Goal: Task Accomplishment & Management: Use online tool/utility

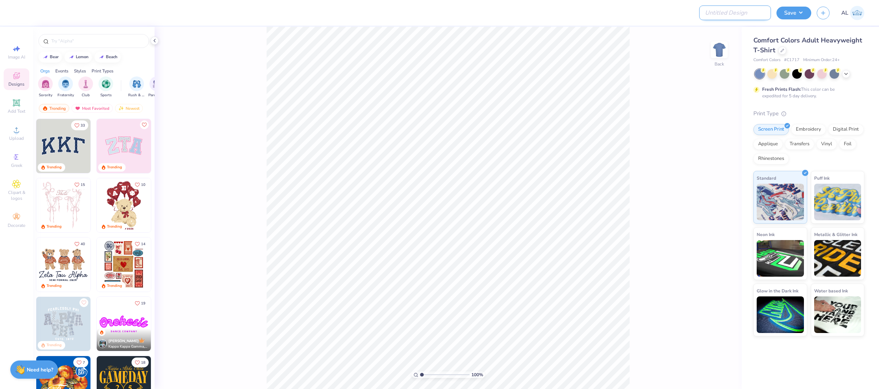
click at [730, 13] on input "Design Title" at bounding box center [735, 12] width 72 height 15
paste input "FPS239595"
type input "FPS239595"
click at [781, 10] on button "Save" at bounding box center [793, 11] width 35 height 13
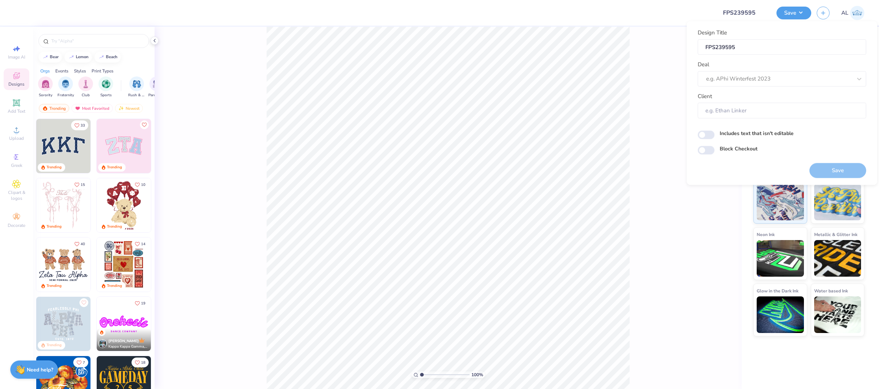
click at [713, 61] on div "Deal e.g. APhi Winterfest 2023" at bounding box center [782, 73] width 168 height 26
click at [715, 74] on div at bounding box center [779, 79] width 146 height 10
click at [707, 96] on div "Design Tool Gallery" at bounding box center [782, 98] width 163 height 12
type input "design tool gallery"
type input "Design Tool Gallery User"
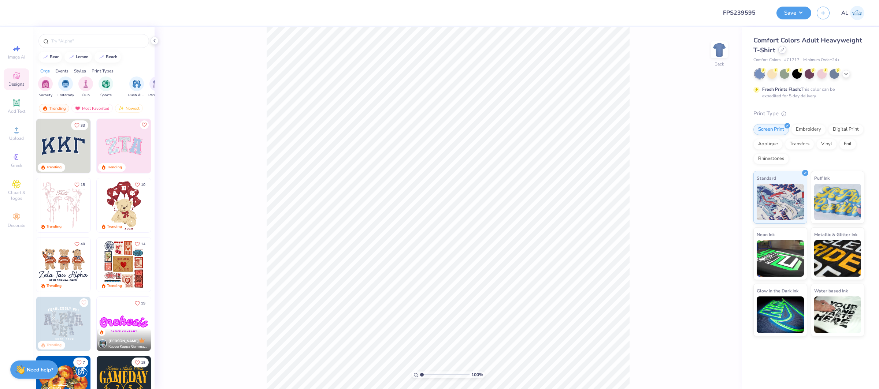
click at [782, 52] on div at bounding box center [782, 50] width 8 height 8
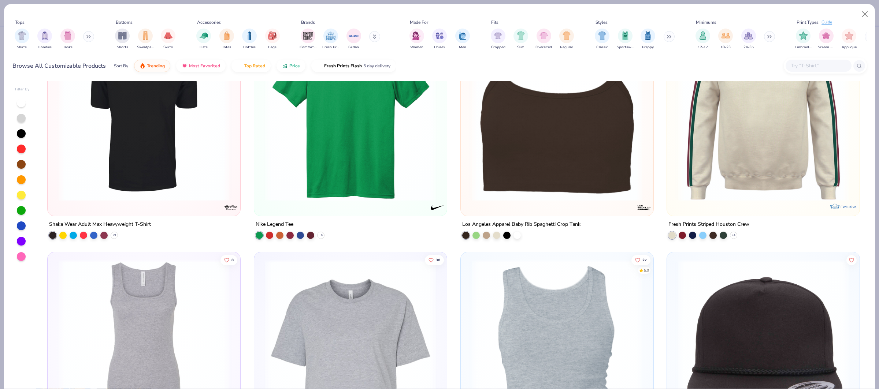
scroll to position [2511, 0]
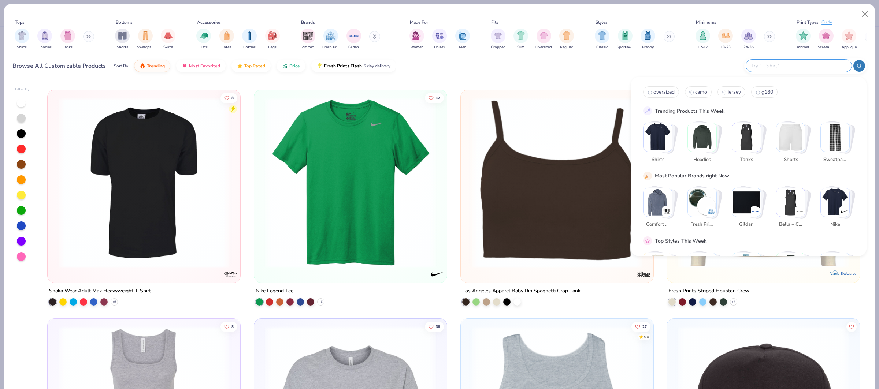
click at [835, 67] on input "text" at bounding box center [798, 66] width 96 height 8
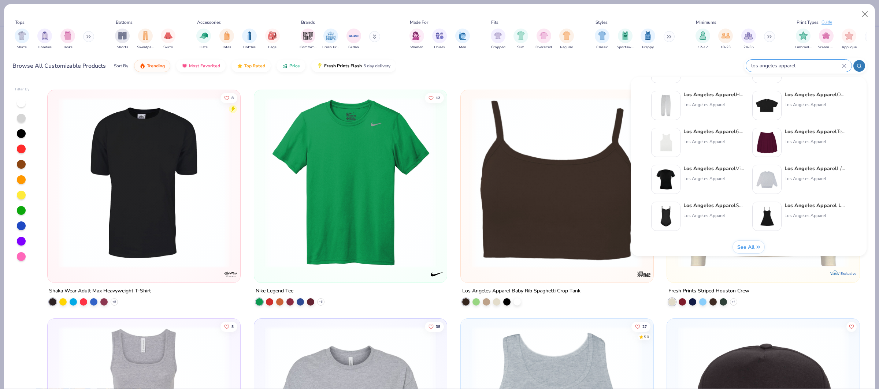
scroll to position [301, 0]
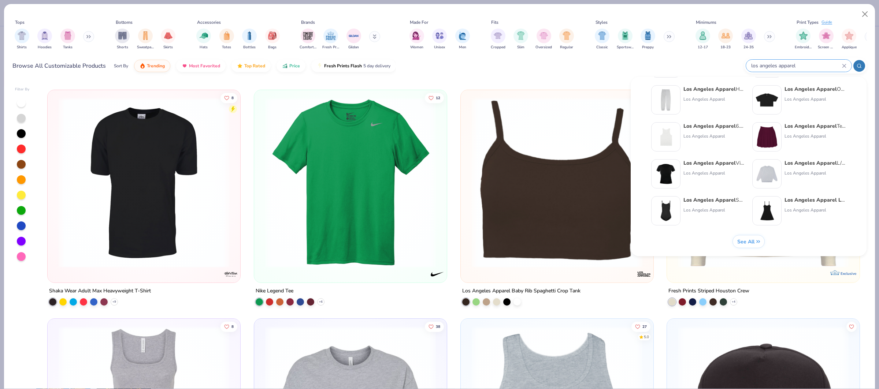
type input "los angeles apparel"
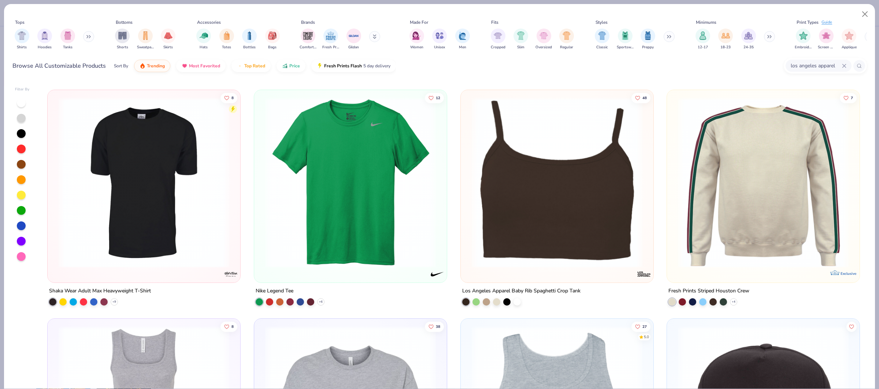
click at [749, 242] on span "See All" at bounding box center [745, 241] width 17 height 7
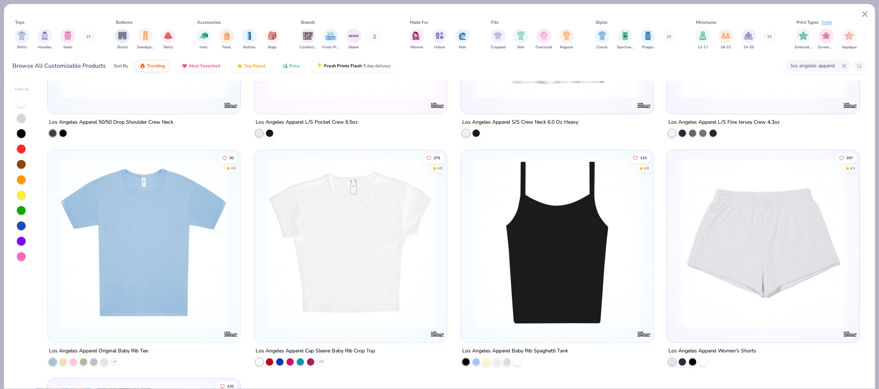
scroll to position [2229, 0]
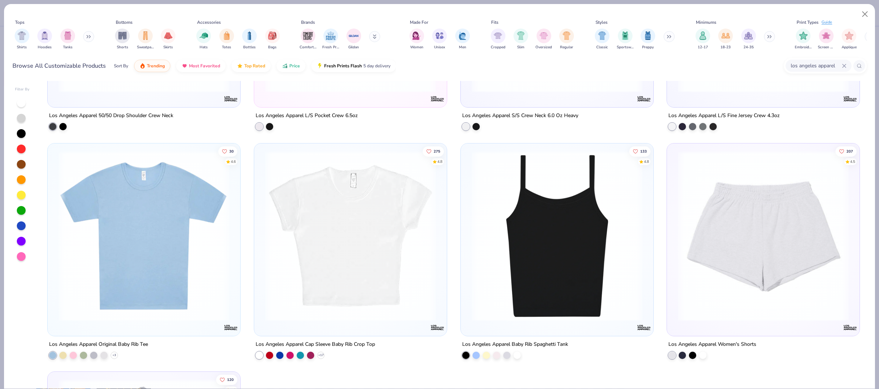
click at [564, 237] on div "7 Los Angeles Apparel S/S Fine Jersey Tee 4.3 OZ Los Angeles Apparel Tri Blend …" at bounding box center [454, 235] width 826 height 308
click at [522, 218] on img at bounding box center [557, 236] width 178 height 171
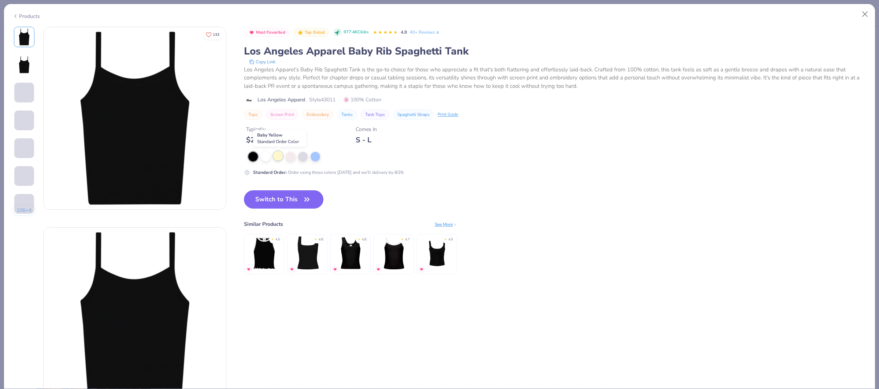
click at [277, 152] on div at bounding box center [278, 156] width 10 height 10
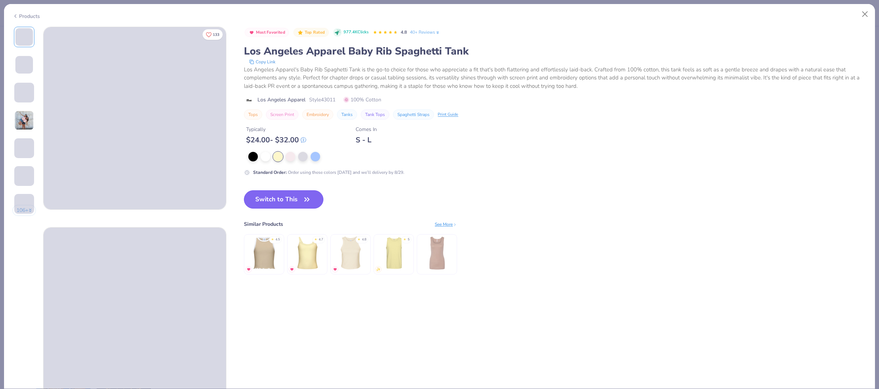
click at [293, 200] on button "Switch to This" at bounding box center [283, 199] width 79 height 18
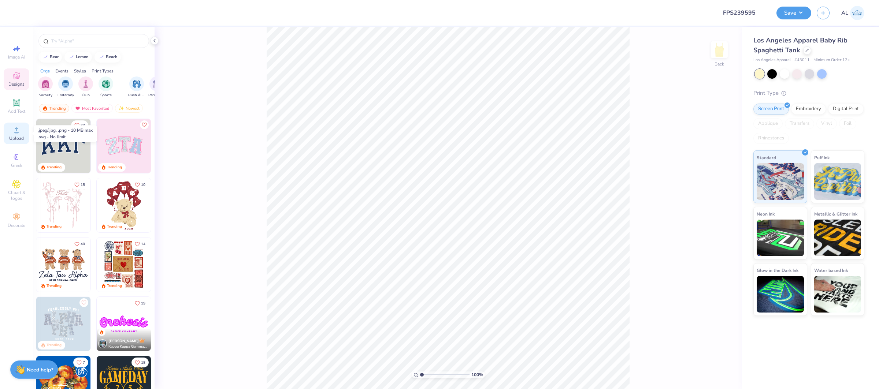
click at [18, 135] on span "Upload" at bounding box center [16, 138] width 15 height 6
click at [20, 131] on icon at bounding box center [16, 130] width 9 height 9
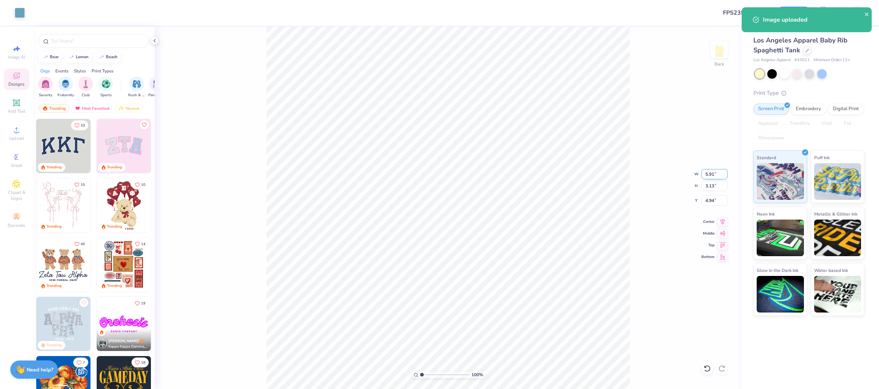
click at [708, 174] on input "5.91" at bounding box center [714, 174] width 26 height 10
type input "6.00"
type input "3.17"
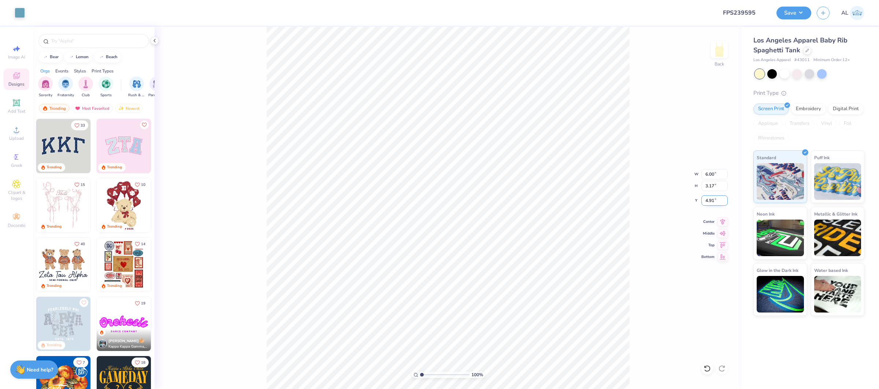
click at [710, 200] on input "4.91" at bounding box center [714, 201] width 26 height 10
type input "2.00"
click at [18, 136] on span "Upload" at bounding box center [16, 138] width 15 height 6
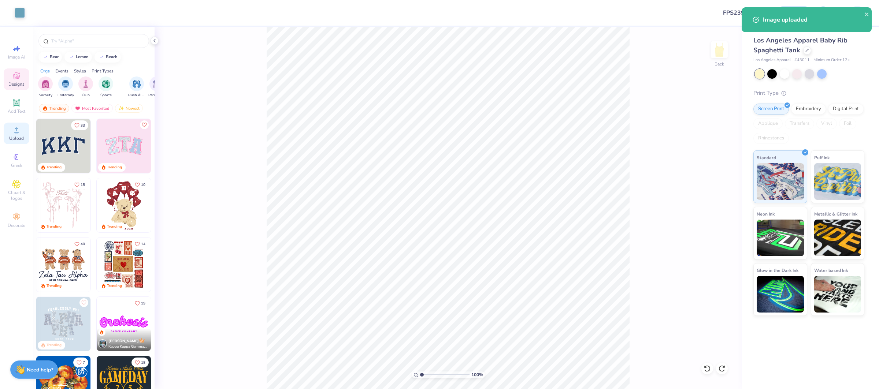
click at [21, 135] on span "Upload" at bounding box center [16, 138] width 15 height 6
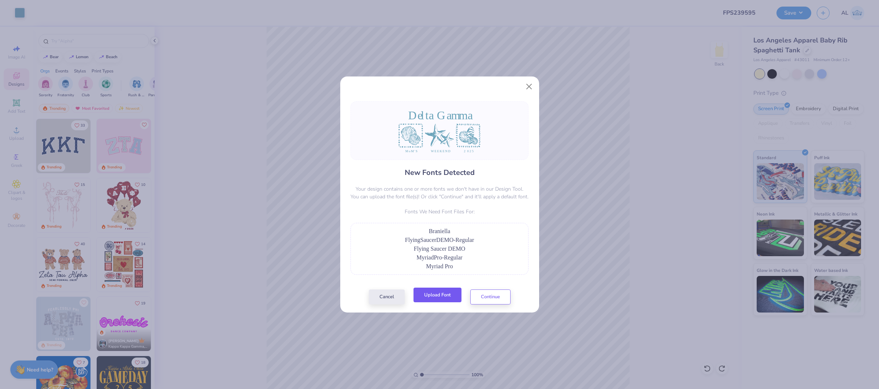
click at [437, 289] on button "Upload Font" at bounding box center [437, 295] width 48 height 15
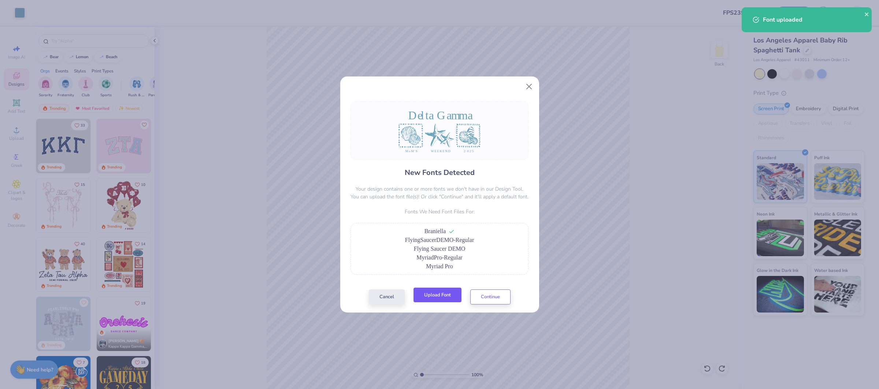
click at [437, 301] on button "Upload Font" at bounding box center [437, 295] width 48 height 15
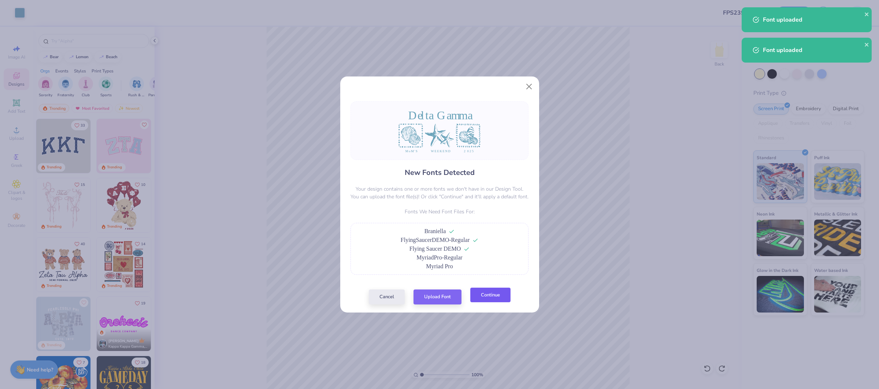
click at [492, 298] on button "Continue" at bounding box center [490, 295] width 40 height 15
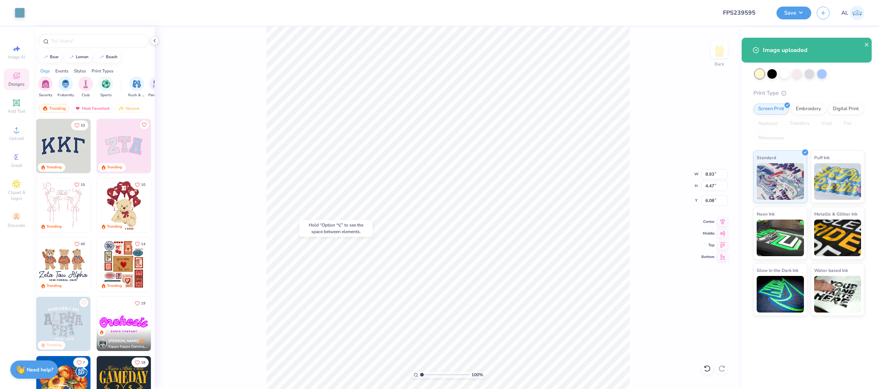
type input "6.08"
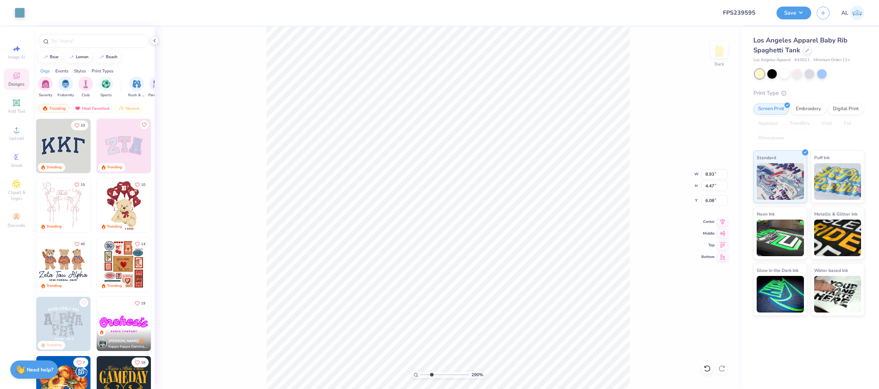
drag, startPoint x: 421, startPoint y: 378, endPoint x: 433, endPoint y: 372, distance: 13.4
click at [431, 374] on input "range" at bounding box center [444, 375] width 49 height 7
type input "1"
click at [405, 375] on div "100 %" at bounding box center [448, 208] width 363 height 363
click at [712, 174] on input "8.93" at bounding box center [714, 174] width 26 height 10
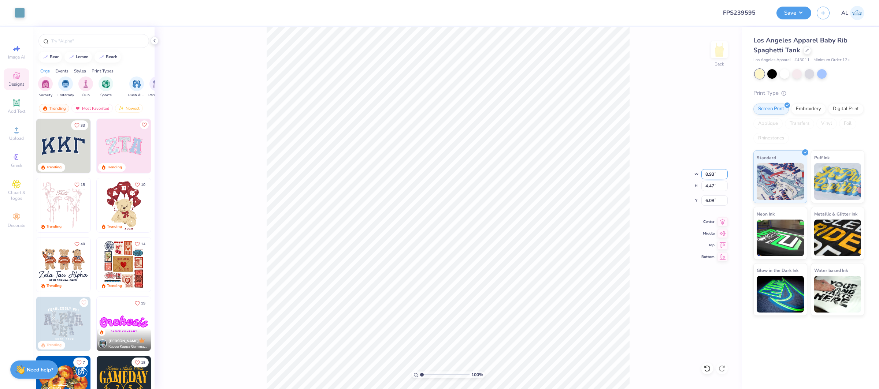
click at [712, 174] on input "8.93" at bounding box center [714, 174] width 26 height 10
type input "6.00"
type input "3.00"
type input "6.82"
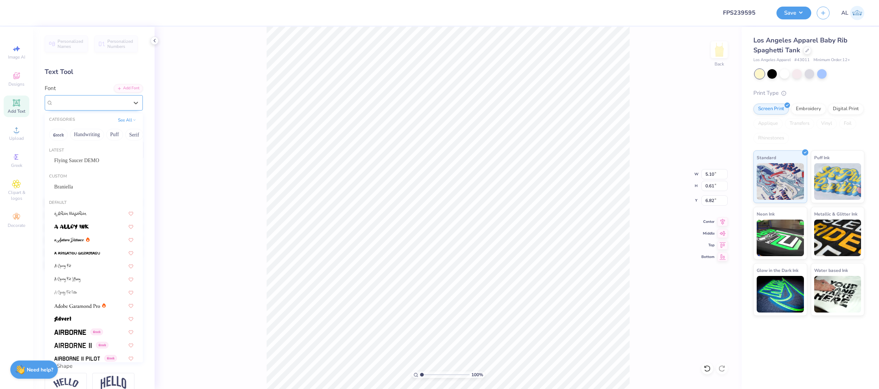
click at [112, 102] on div "Super Dream" at bounding box center [90, 102] width 77 height 11
click at [81, 194] on div "Custom Braniella" at bounding box center [94, 184] width 98 height 26
click at [70, 189] on span "Braniella" at bounding box center [63, 187] width 19 height 8
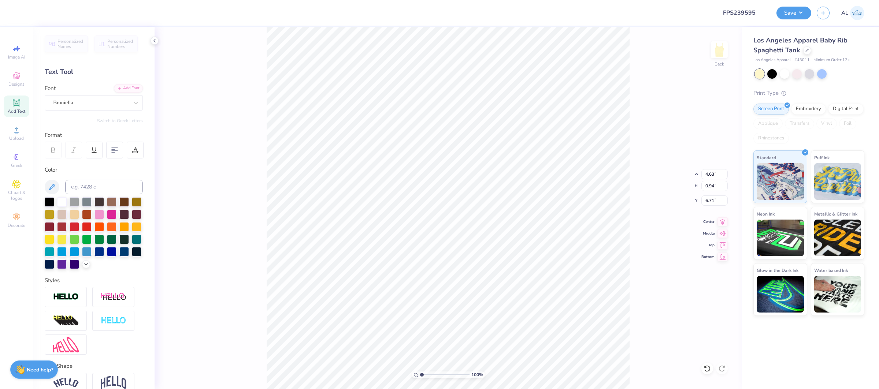
type input "4.63"
type input "0.94"
type input "2.00"
type input "6.00"
type input "1.75"
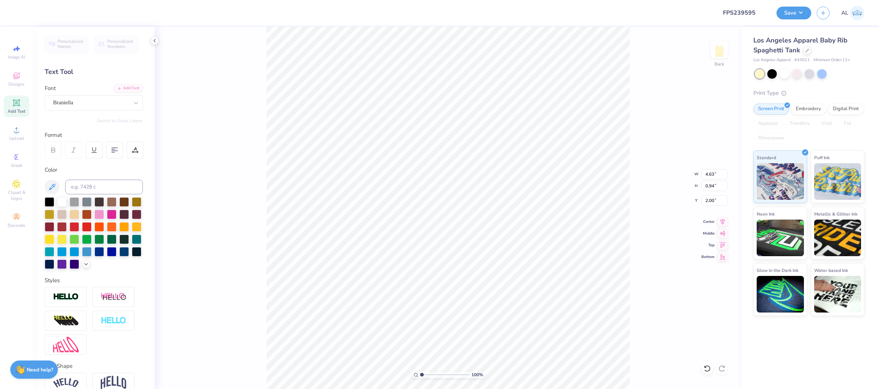
type input "7.72"
type input "5.95"
click at [133, 151] on icon at bounding box center [135, 150] width 7 height 7
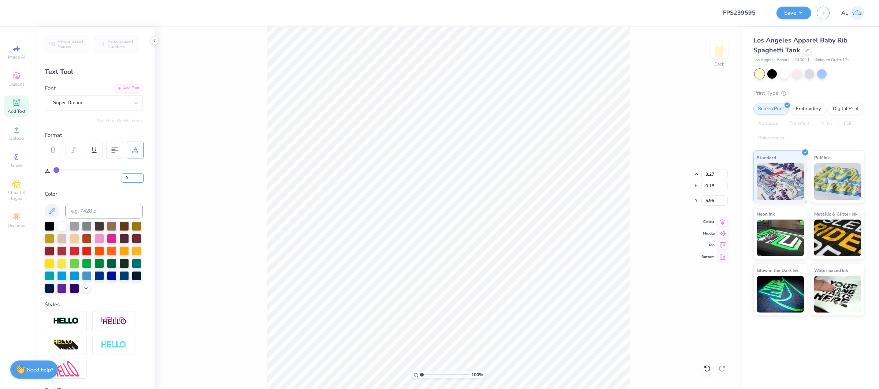
click at [123, 178] on input "0" at bounding box center [133, 178] width 22 height 9
type input "20"
type input "4.79"
type input "0.17"
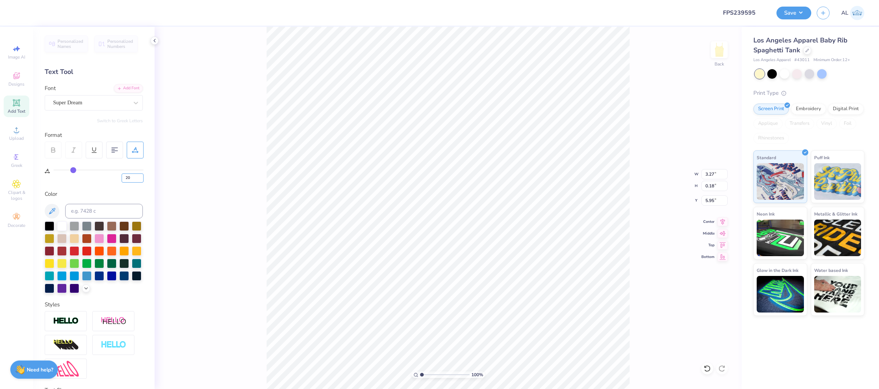
type input "5.97"
click at [87, 106] on div "Super Dream" at bounding box center [90, 102] width 77 height 11
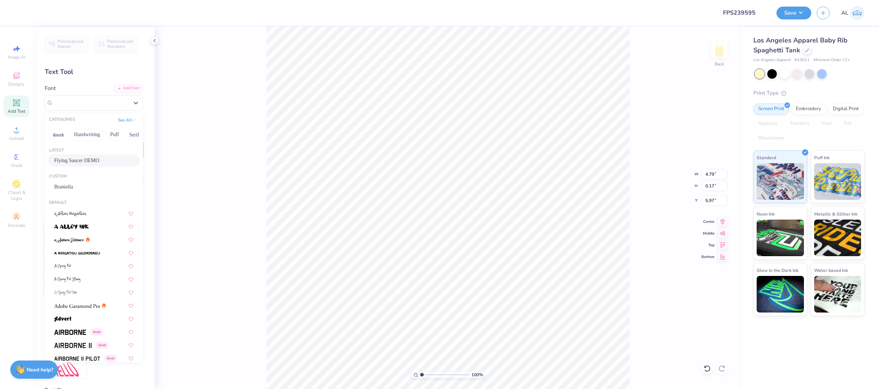
click at [92, 163] on span "Flying Saucer DEMO" at bounding box center [76, 161] width 45 height 8
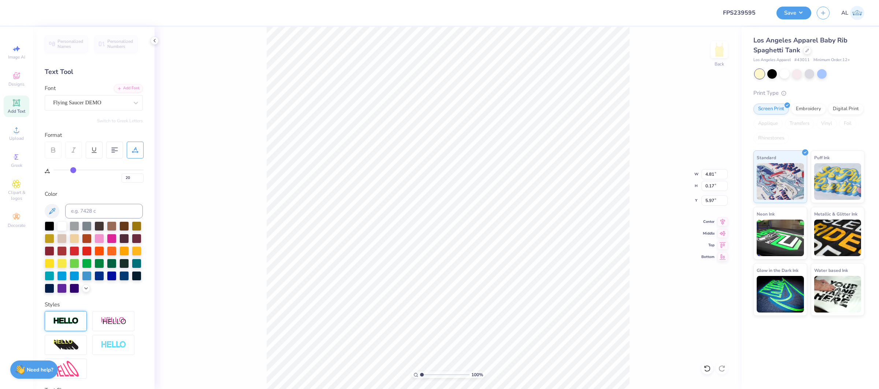
click at [69, 324] on img at bounding box center [66, 321] width 26 height 8
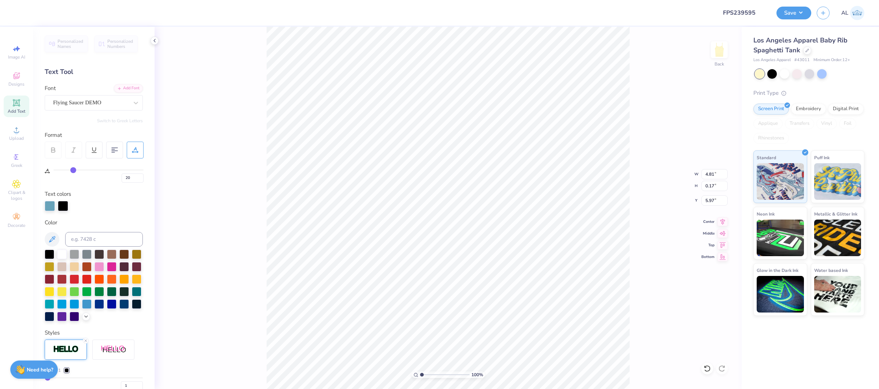
type input "4.82"
type input "0.18"
type input "5.96"
type input "3.74"
drag, startPoint x: 425, startPoint y: 375, endPoint x: 435, endPoint y: 375, distance: 10.3
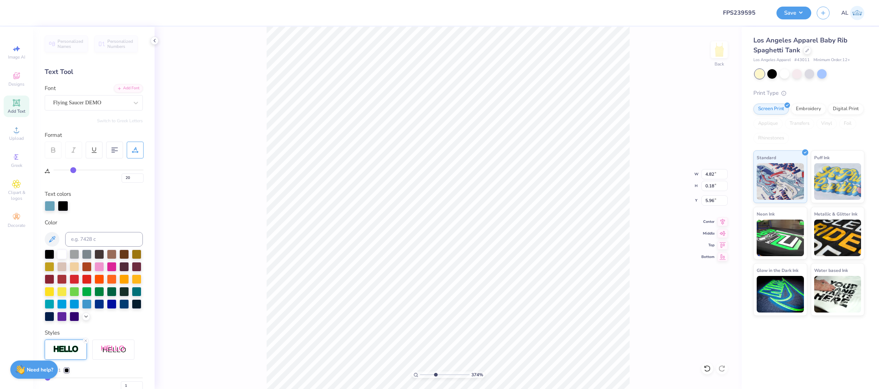
click at [435, 375] on input "range" at bounding box center [444, 375] width 49 height 7
type input "5.00"
click at [484, 370] on div "1000 %" at bounding box center [448, 208] width 363 height 363
drag, startPoint x: 459, startPoint y: 374, endPoint x: 427, endPoint y: 374, distance: 32.2
click at [427, 374] on input "range" at bounding box center [444, 375] width 49 height 7
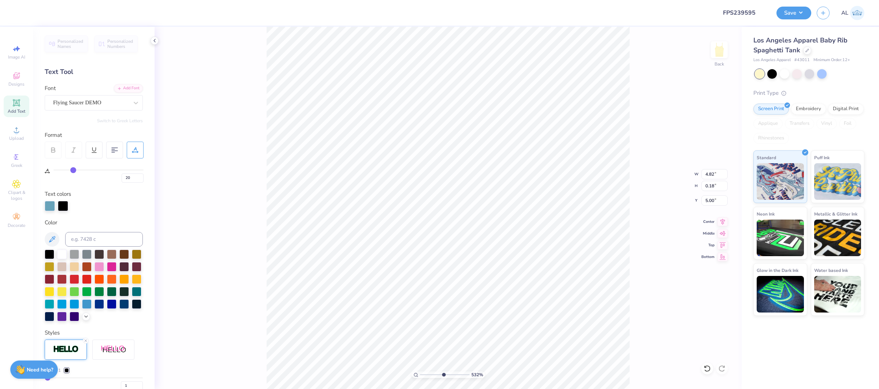
type input "6.22"
click at [448, 371] on div "532 %" at bounding box center [448, 208] width 363 height 363
type textarea "MoM'S WEEKEND 202"
click at [135, 85] on div "Add Font" at bounding box center [128, 87] width 29 height 8
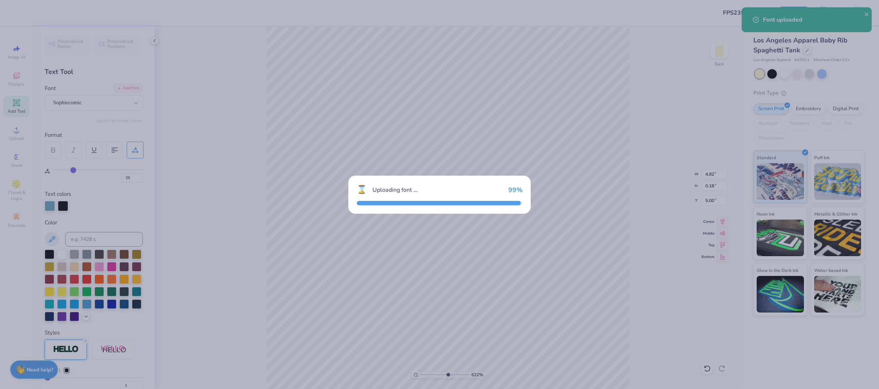
type input "3.99"
type input "0.13"
type input "5.02"
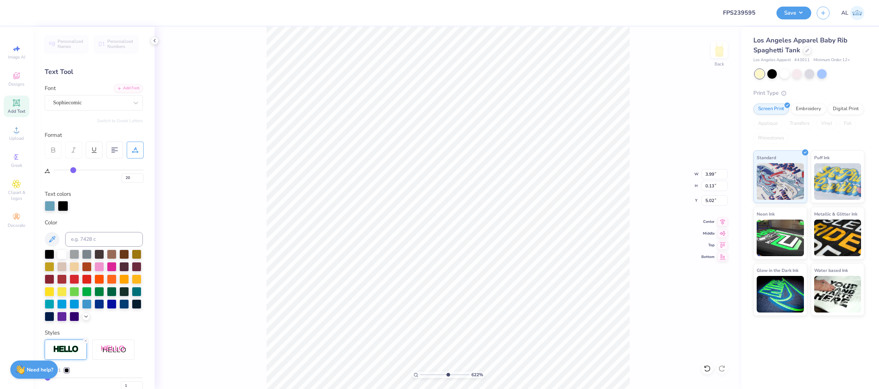
type textarea "MoM'S WEEKEND 2025"
drag, startPoint x: 449, startPoint y: 376, endPoint x: 429, endPoint y: 375, distance: 19.4
type input "2.71"
click at [430, 375] on input "range" at bounding box center [444, 375] width 49 height 7
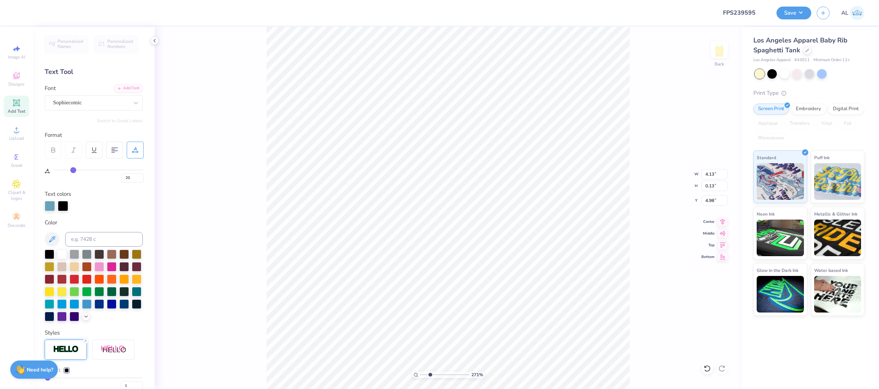
type input "4.98"
type input "5.02"
type input "0.15"
type input "5.07"
type input "0.16"
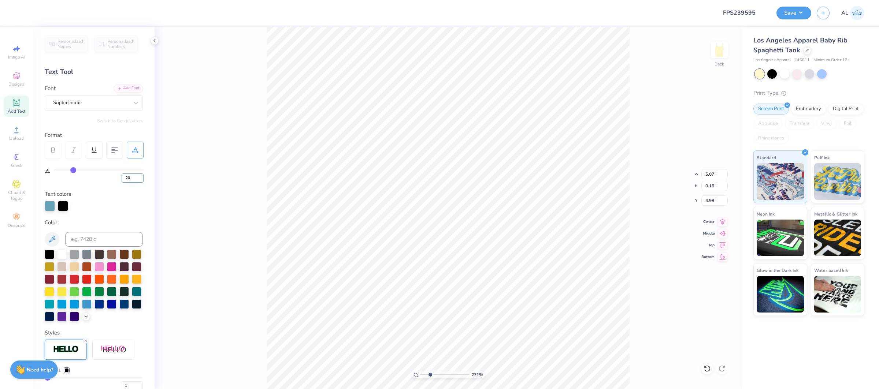
click at [128, 177] on input "20" at bounding box center [133, 178] width 22 height 9
type input "2"
type input "15"
type input "4.60"
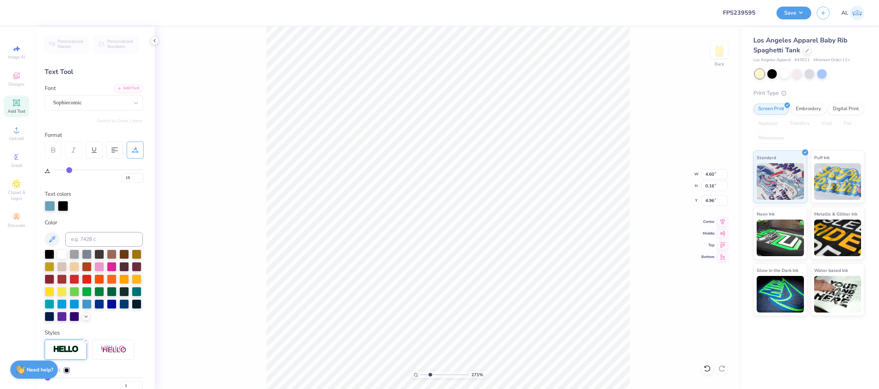
type input "4.96"
type input "5.02"
type input "0.17"
type input "5.00"
click at [133, 177] on input "15" at bounding box center [133, 178] width 22 height 9
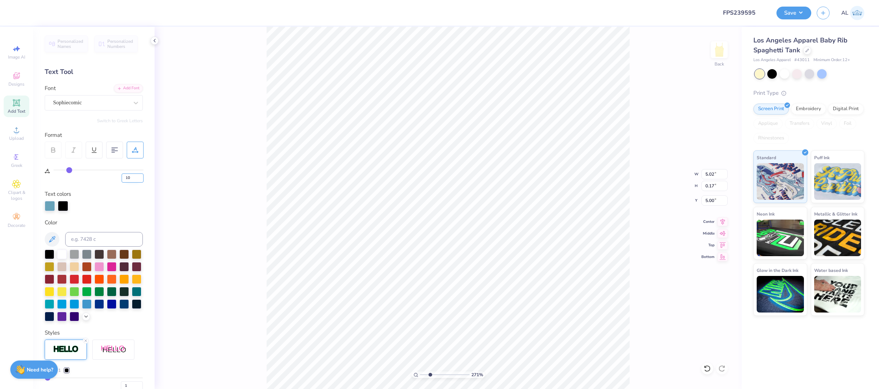
type input "10"
type input "5.34"
type input "0.20"
type input "4.97"
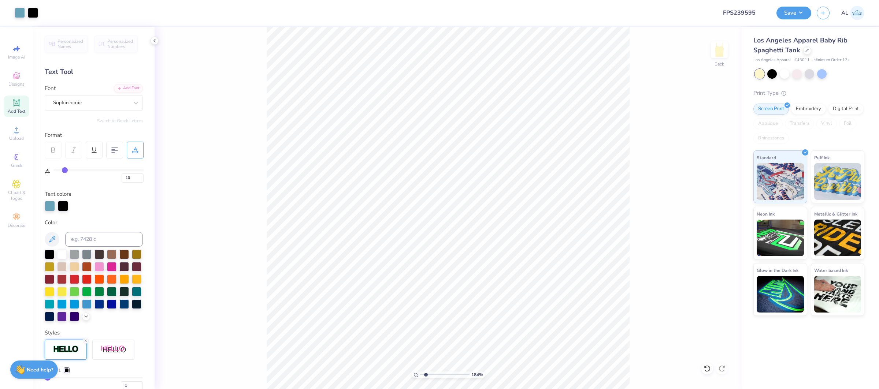
type input "1.84"
click at [426, 375] on input "range" at bounding box center [444, 375] width 49 height 7
type input "3.08"
type input "6.38"
click at [449, 369] on div "555 %" at bounding box center [448, 208] width 363 height 363
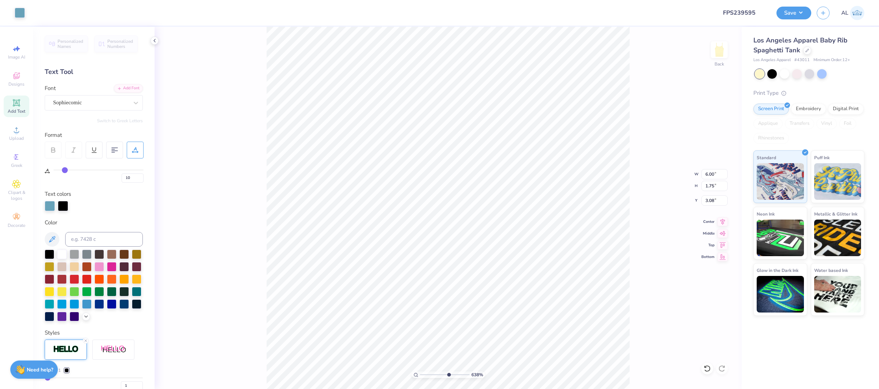
type input "3.07"
drag, startPoint x: 423, startPoint y: 374, endPoint x: 427, endPoint y: 374, distance: 4.0
type input "2.09"
click at [427, 374] on input "range" at bounding box center [444, 375] width 49 height 7
type input "3.95"
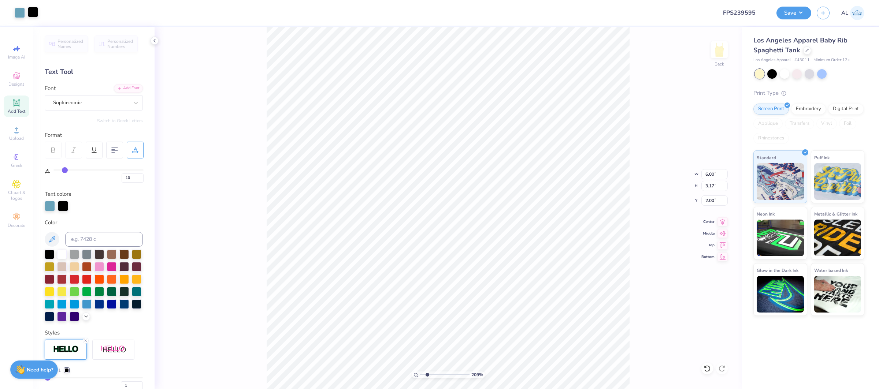
click at [30, 12] on div at bounding box center [33, 12] width 10 height 10
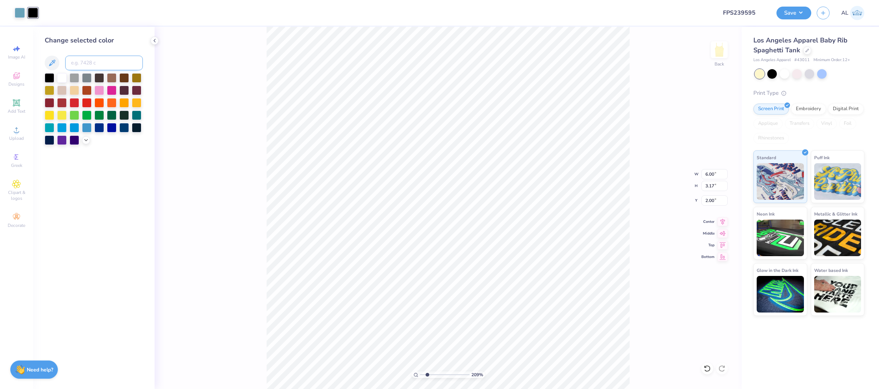
click at [106, 59] on input at bounding box center [104, 63] width 78 height 15
type input "549"
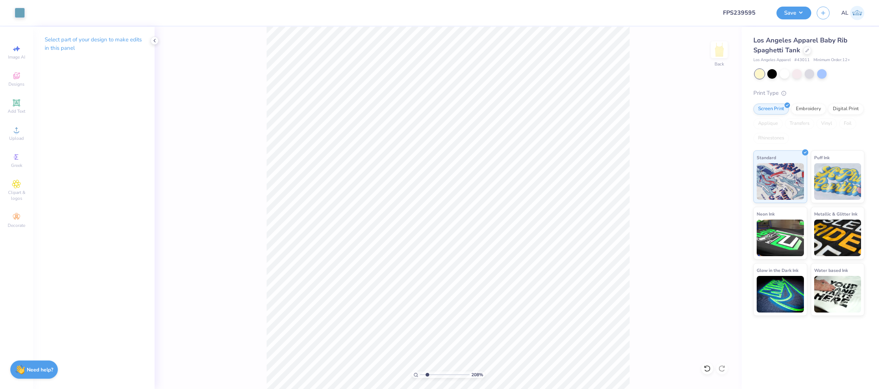
type input "2.08"
drag, startPoint x: 449, startPoint y: 375, endPoint x: 426, endPoint y: 372, distance: 23.6
click at [427, 374] on input "range" at bounding box center [444, 375] width 49 height 7
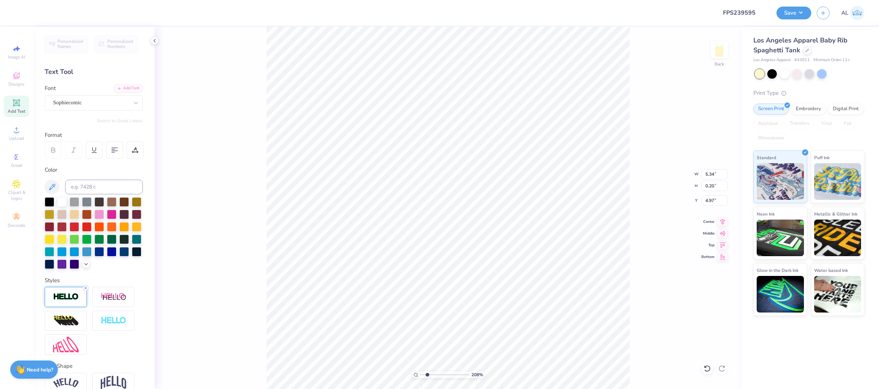
click at [84, 289] on icon at bounding box center [85, 288] width 4 height 4
type input "5.33"
type input "0.19"
type input "4.98"
click at [392, 371] on div "100 %" at bounding box center [448, 208] width 363 height 363
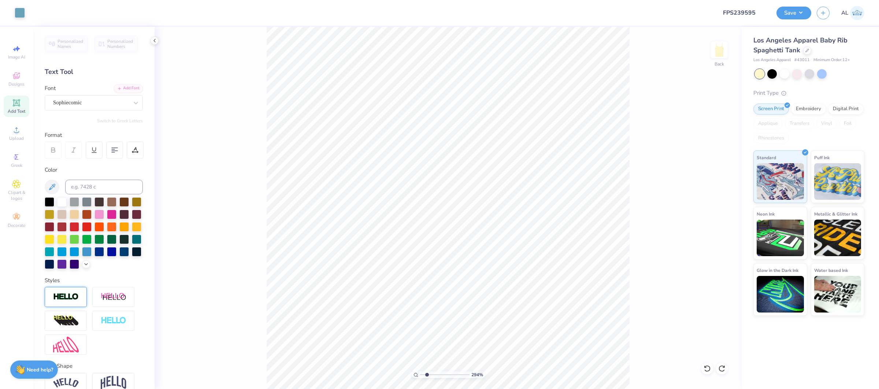
drag, startPoint x: 445, startPoint y: 376, endPoint x: 427, endPoint y: 380, distance: 18.7
type input "2.02"
click at [427, 378] on input "range" at bounding box center [444, 375] width 49 height 7
click at [65, 293] on img at bounding box center [66, 297] width 26 height 8
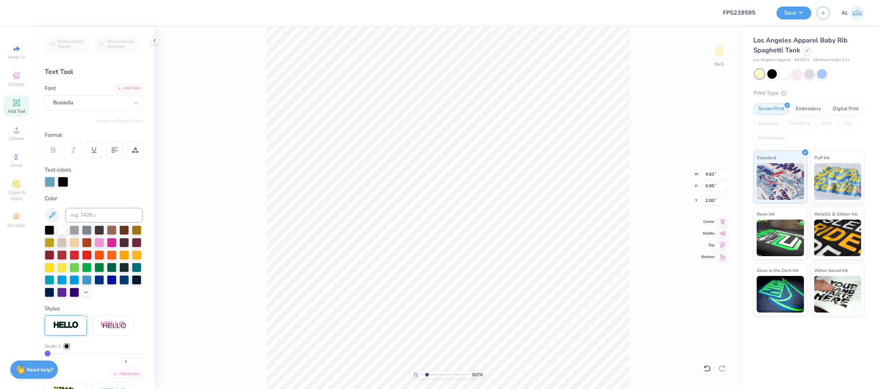
type input "0.95"
click at [29, 11] on div at bounding box center [33, 12] width 10 height 10
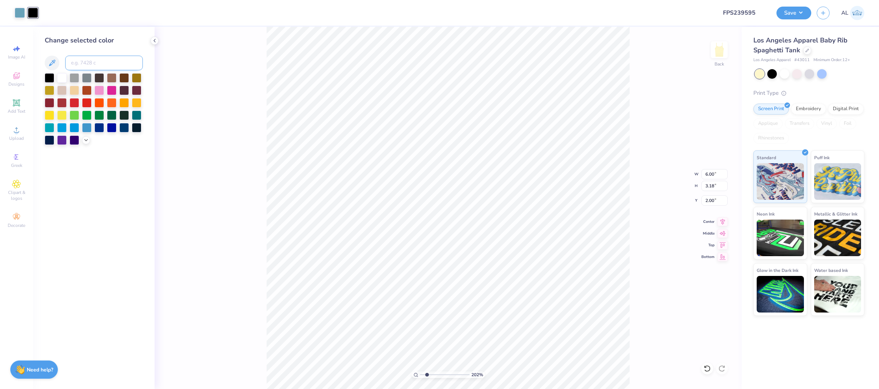
click at [81, 59] on input at bounding box center [104, 63] width 78 height 15
type input "549"
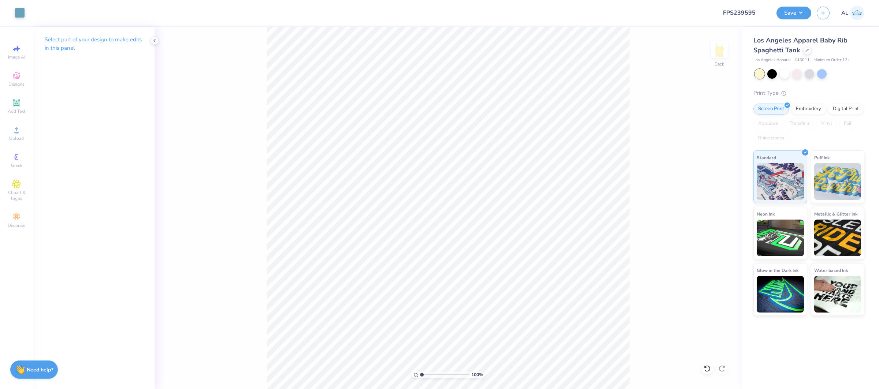
click at [408, 373] on div "100 %" at bounding box center [448, 208] width 363 height 363
type input "1"
drag, startPoint x: 433, startPoint y: 377, endPoint x: 385, endPoint y: 374, distance: 48.0
click at [420, 374] on input "range" at bounding box center [444, 375] width 49 height 7
click at [795, 12] on button "Save" at bounding box center [793, 11] width 35 height 13
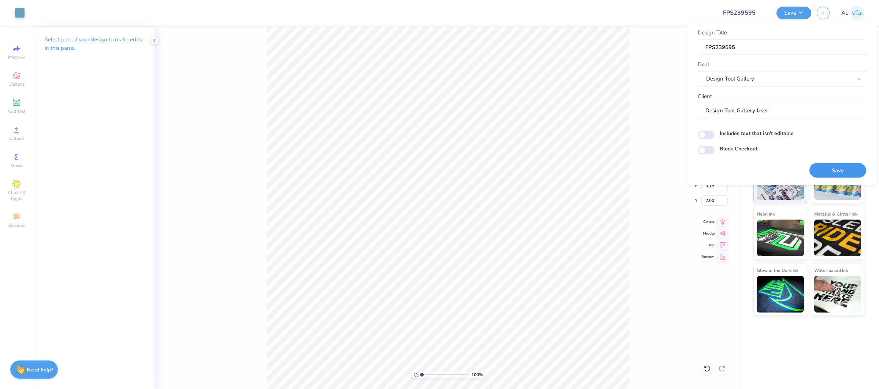
drag, startPoint x: 822, startPoint y: 170, endPoint x: 215, endPoint y: 387, distance: 645.6
click at [822, 170] on button "Save" at bounding box center [837, 170] width 57 height 15
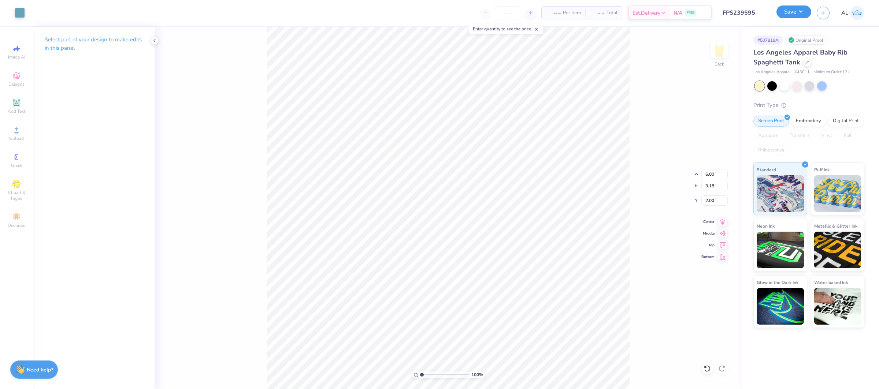
click at [786, 15] on button "Save" at bounding box center [793, 11] width 35 height 13
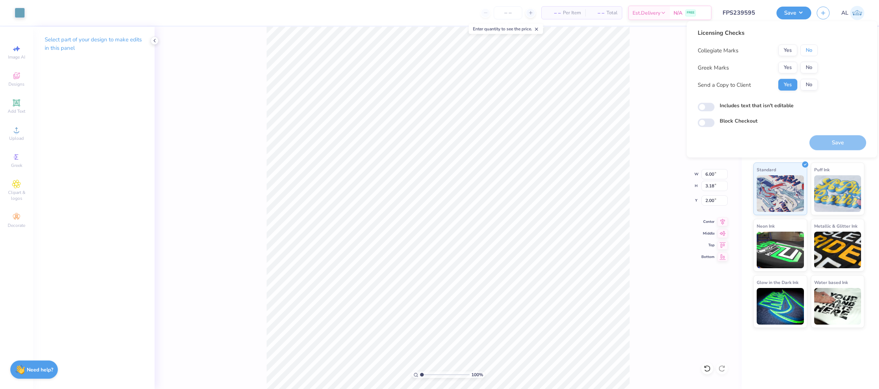
click at [810, 49] on button "No" at bounding box center [809, 51] width 18 height 12
click at [794, 64] on button "Yes" at bounding box center [787, 68] width 19 height 12
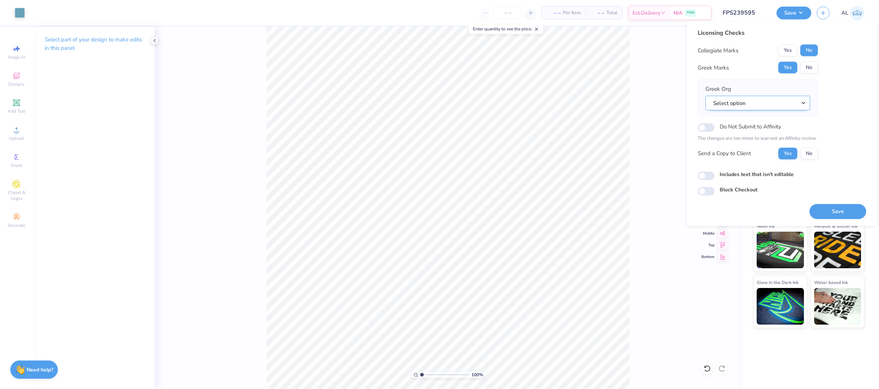
click at [787, 108] on button "Select option" at bounding box center [757, 103] width 105 height 15
click at [752, 172] on link "Delta Gamma" at bounding box center [757, 172] width 99 height 12
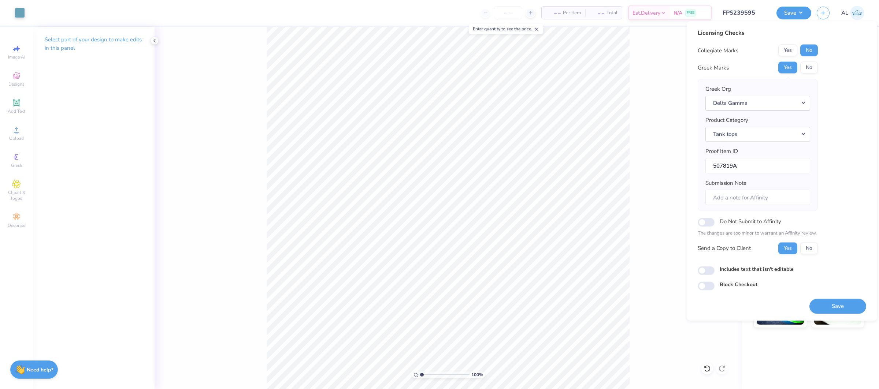
drag, startPoint x: 836, startPoint y: 302, endPoint x: 53, endPoint y: 1, distance: 839.6
click at [836, 302] on button "Save" at bounding box center [837, 306] width 57 height 15
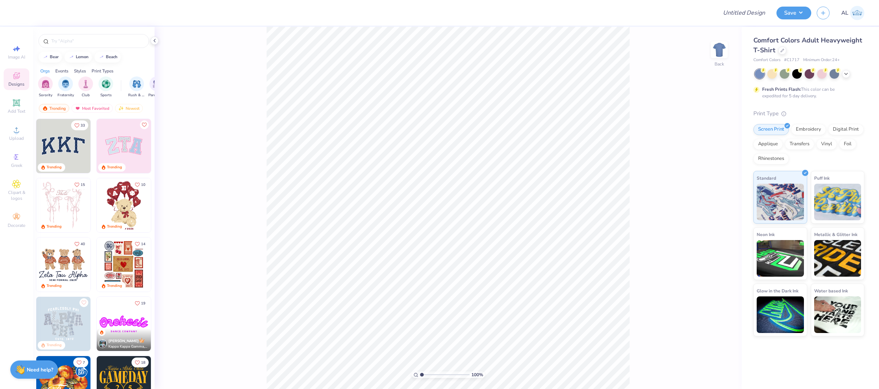
drag, startPoint x: 18, startPoint y: 99, endPoint x: 179, endPoint y: 0, distance: 189.0
click at [18, 99] on icon at bounding box center [16, 103] width 9 height 9
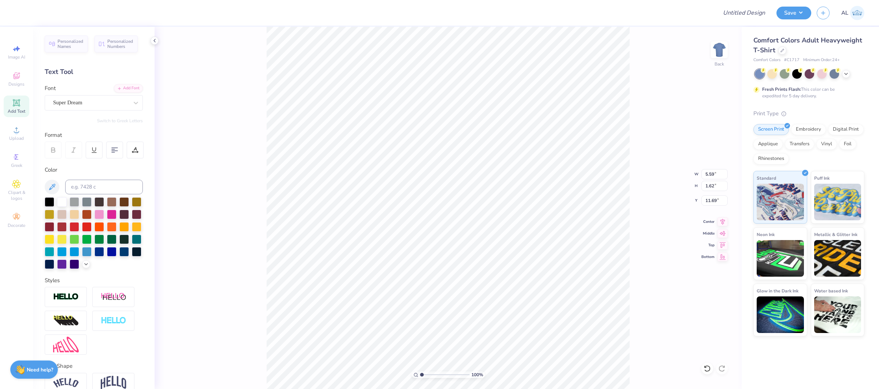
scroll to position [36, 0]
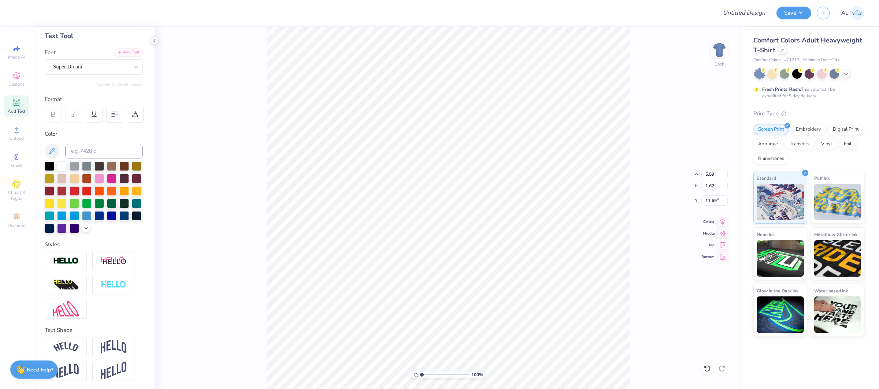
drag, startPoint x: 84, startPoint y: 366, endPoint x: 89, endPoint y: 364, distance: 5.1
click at [84, 366] on div at bounding box center [66, 371] width 42 height 20
type input "2.36"
type input "11.32"
type input "1.04083160388351"
